Goal: Transaction & Acquisition: Purchase product/service

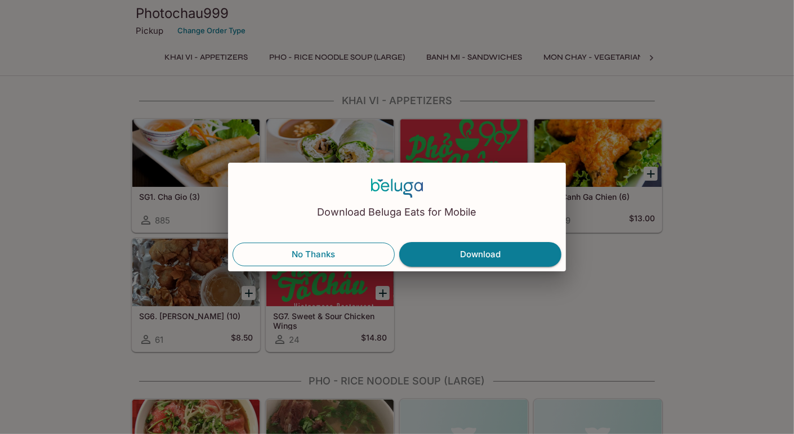
click at [327, 260] on button "No Thanks" at bounding box center [313, 255] width 162 height 24
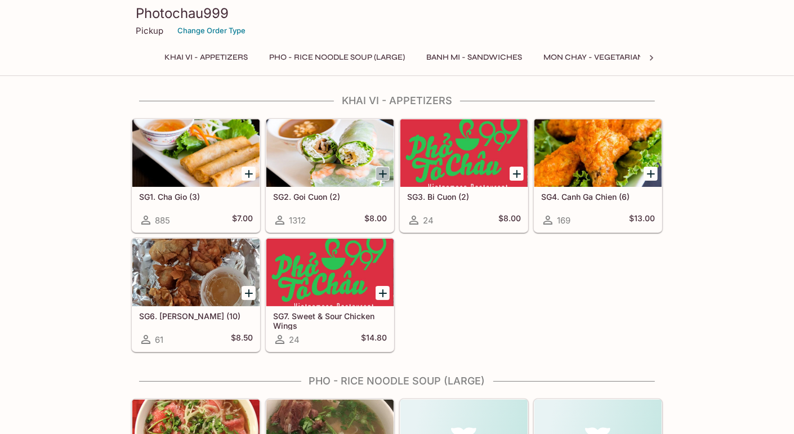
click at [384, 171] on icon "Add SG2. Goi Cuon (2)" at bounding box center [383, 174] width 14 height 14
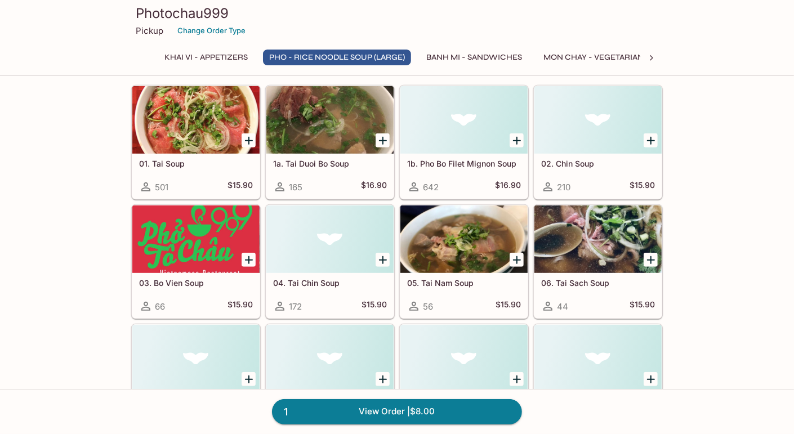
scroll to position [386, 0]
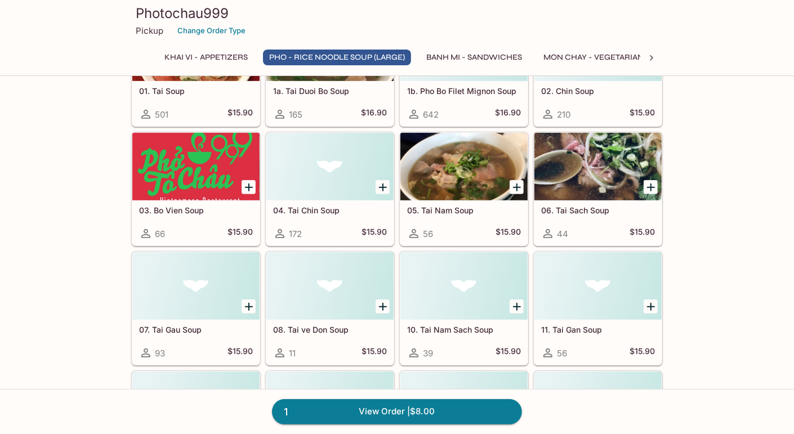
click at [200, 334] on div "07. [PERSON_NAME] Soup 93 $15.90" at bounding box center [195, 342] width 127 height 45
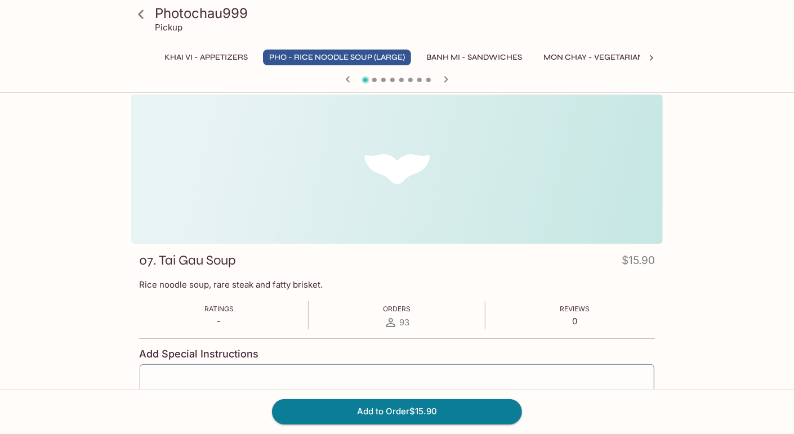
scroll to position [12, 0]
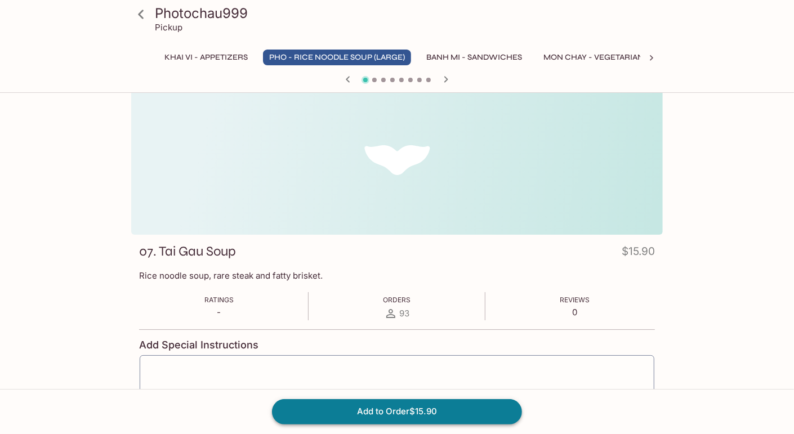
click at [396, 407] on button "Add to Order $15.90" at bounding box center [397, 411] width 250 height 25
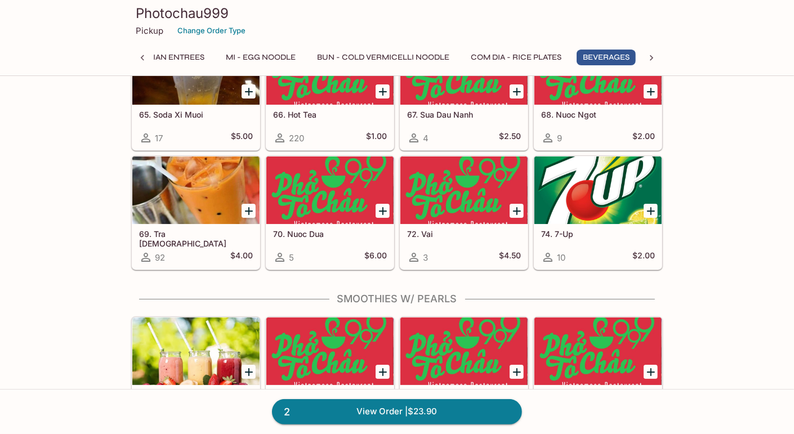
scroll to position [2780, 0]
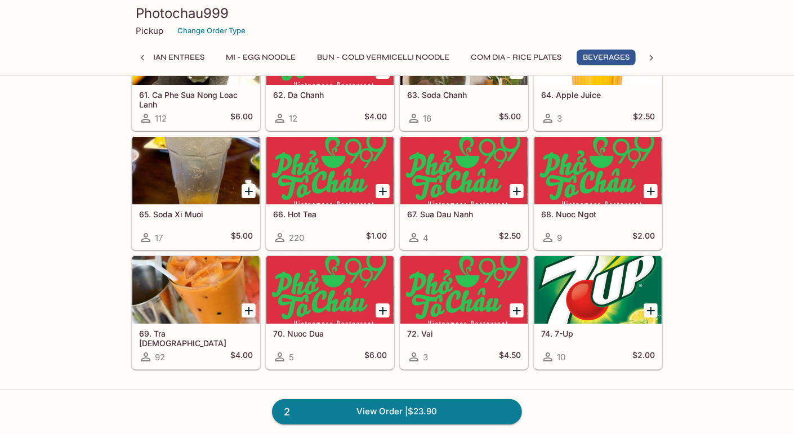
click at [247, 304] on icon "Add 69. Tra Thai" at bounding box center [249, 311] width 14 height 14
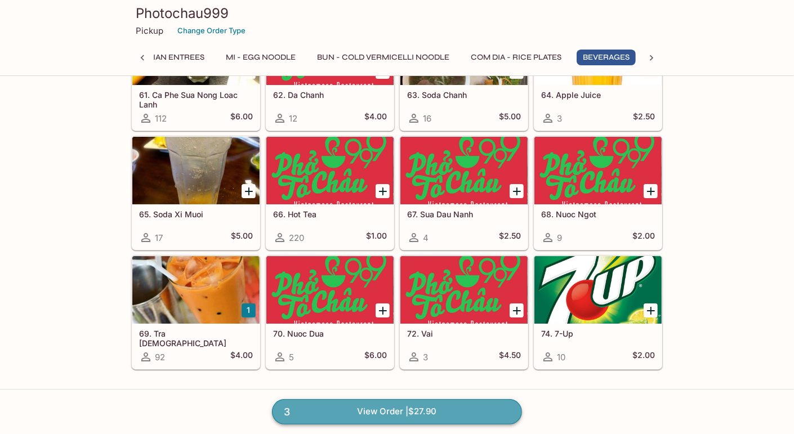
click at [429, 413] on link "3 View Order | $27.90" at bounding box center [397, 411] width 250 height 25
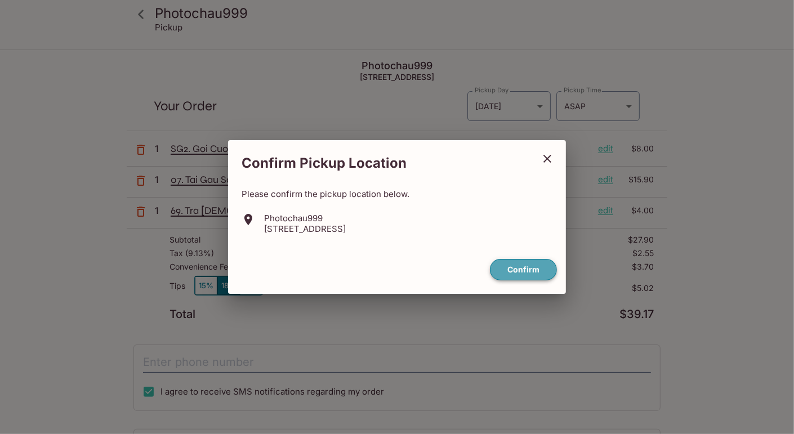
click at [507, 271] on button "Confirm" at bounding box center [523, 270] width 67 height 22
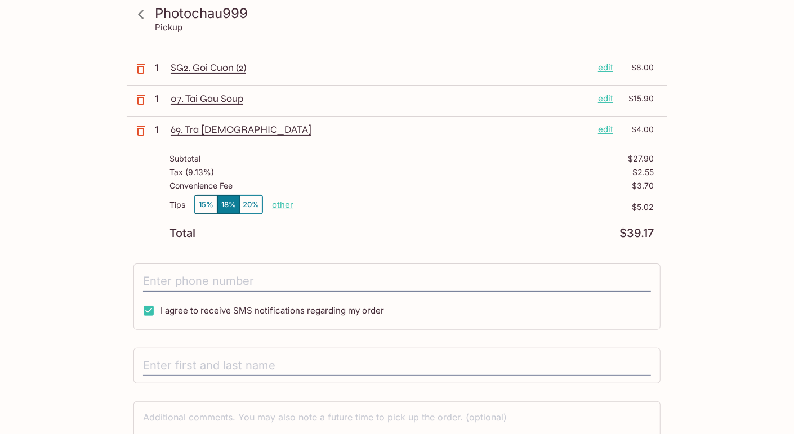
scroll to position [142, 0]
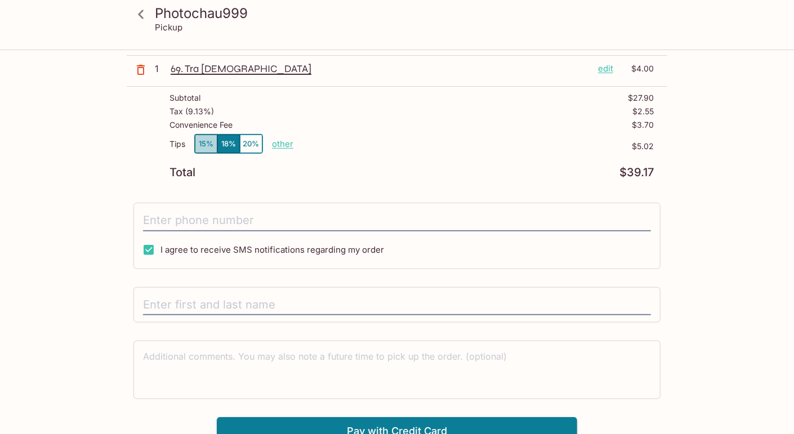
click at [209, 144] on button "15%" at bounding box center [206, 144] width 23 height 19
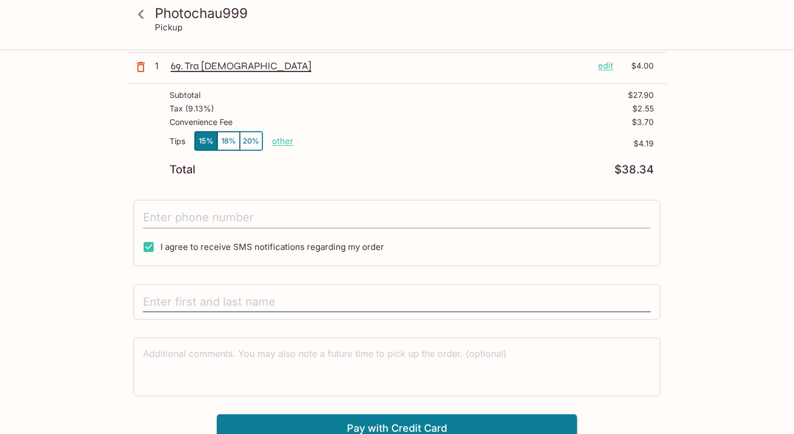
scroll to position [144, 0]
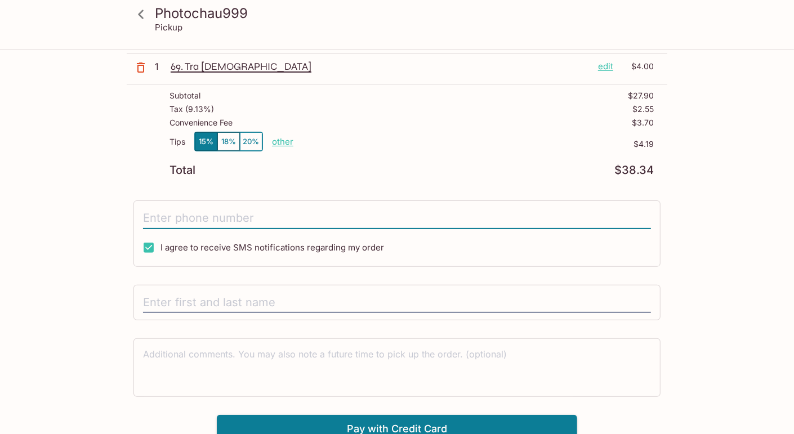
click at [224, 218] on input "tel" at bounding box center [397, 218] width 508 height 21
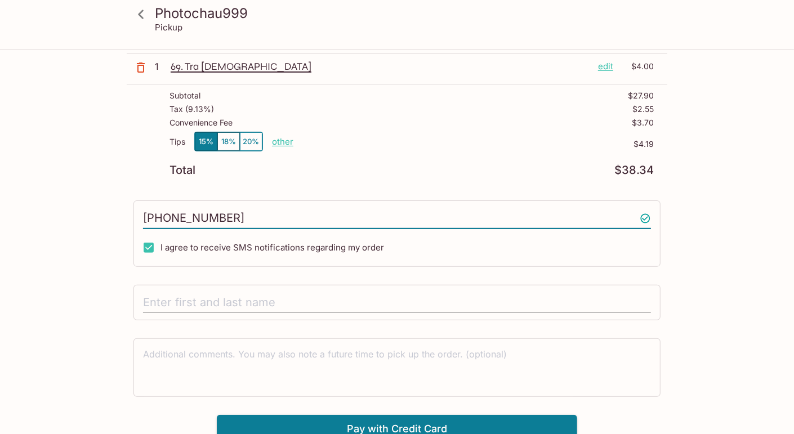
type input "[PHONE_NUMBER]"
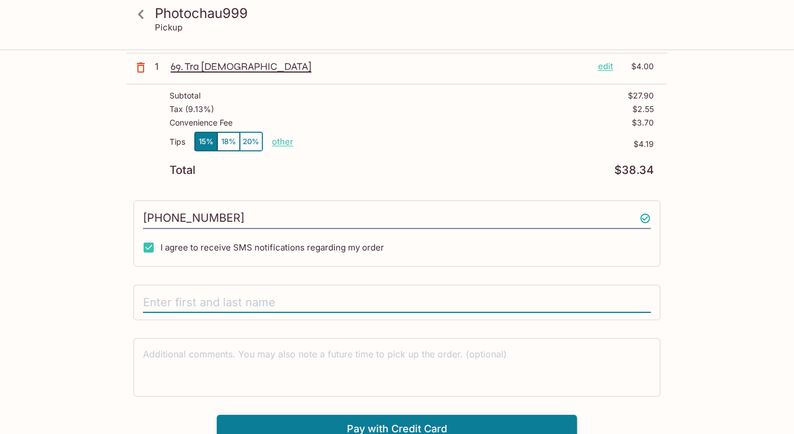
click at [197, 297] on input "text" at bounding box center [397, 302] width 508 height 21
type input "[PERSON_NAME]"
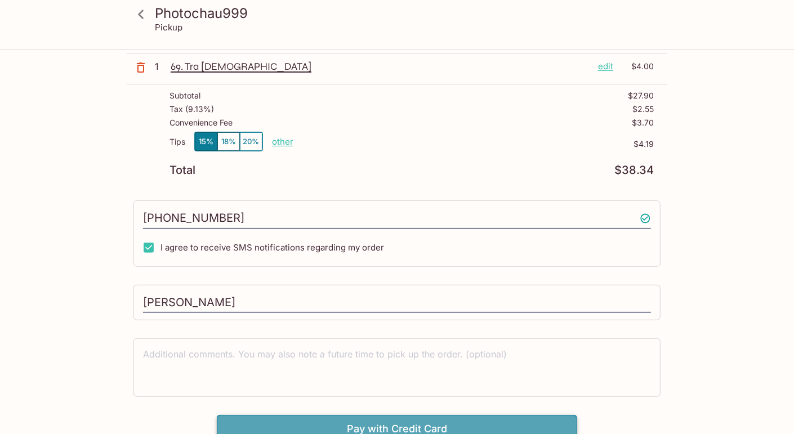
click at [412, 418] on button "Pay with Credit Card" at bounding box center [397, 429] width 360 height 28
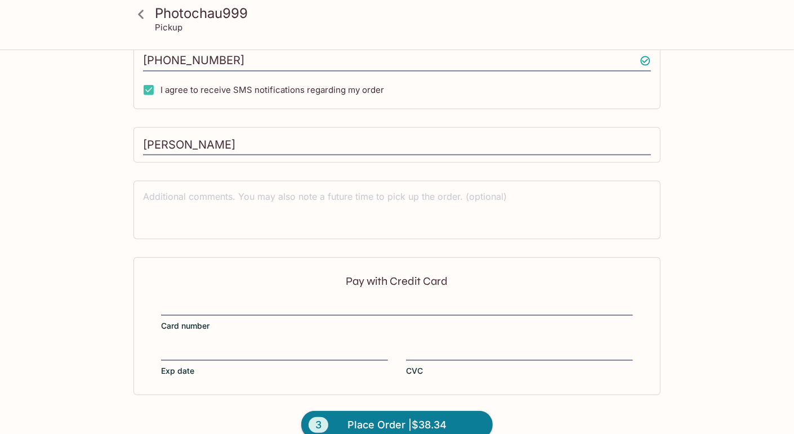
scroll to position [317, 0]
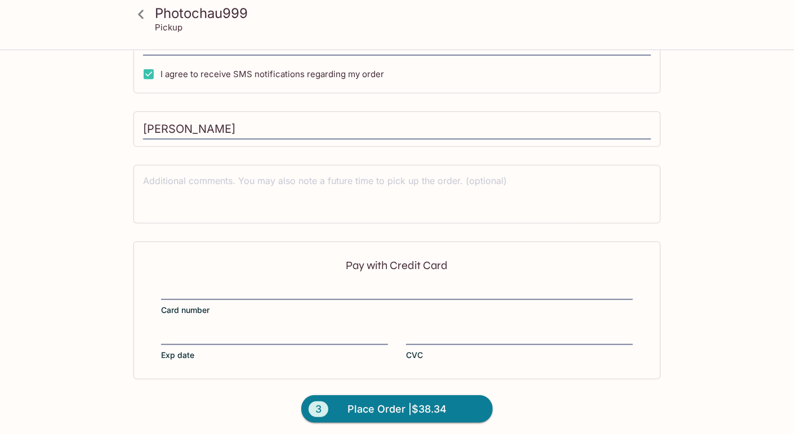
click at [223, 321] on div "Pay with Credit Card Card number Exp date CVC" at bounding box center [396, 309] width 527 height 137
click at [489, 302] on label "Card number" at bounding box center [397, 300] width 472 height 32
click at [489, 285] on input "Card number" at bounding box center [397, 285] width 472 height 1
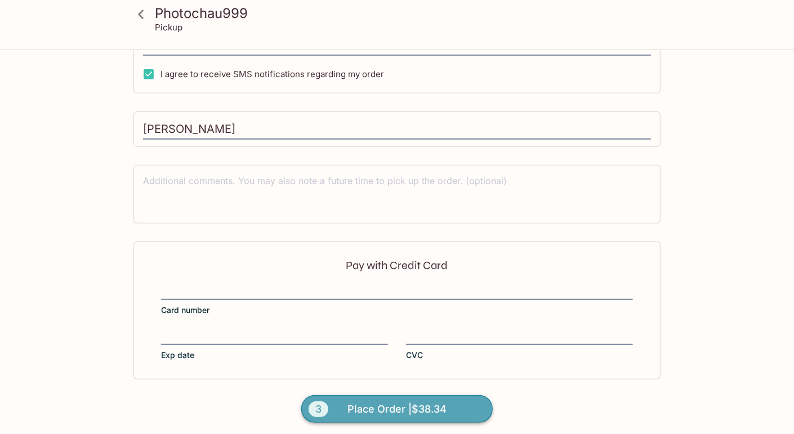
click at [415, 403] on span "Place Order | $38.34" at bounding box center [396, 409] width 99 height 18
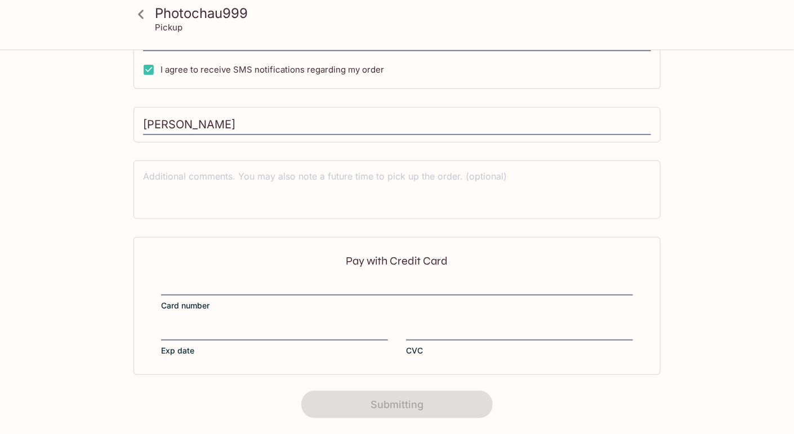
scroll to position [171, 0]
